Goal: Find specific page/section

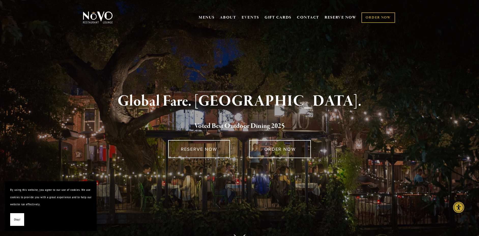
click at [239, 118] on div "Global Fare. Creekside Ambiance. Voted Best Outdoor Dining 202 5" at bounding box center [239, 112] width 296 height 38
